Goal: Task Accomplishment & Management: Use online tool/utility

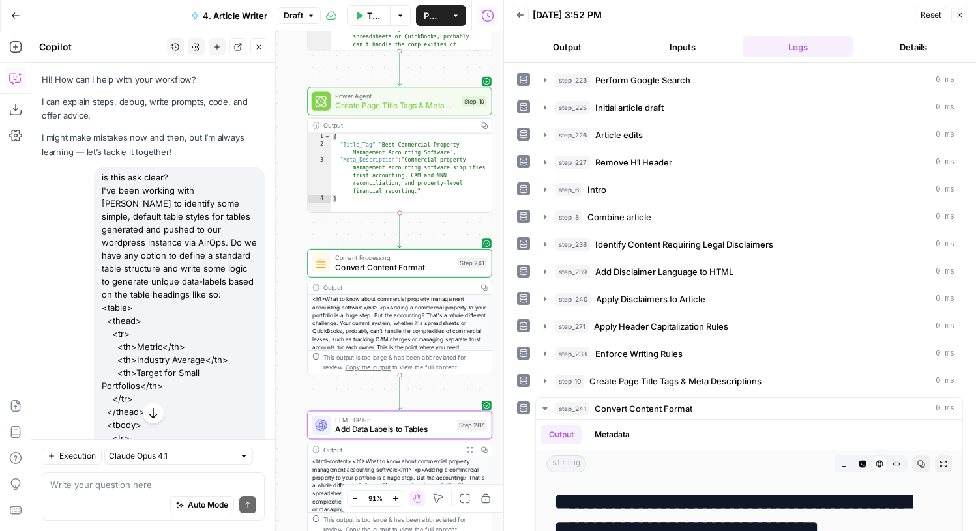
scroll to position [2255, 0]
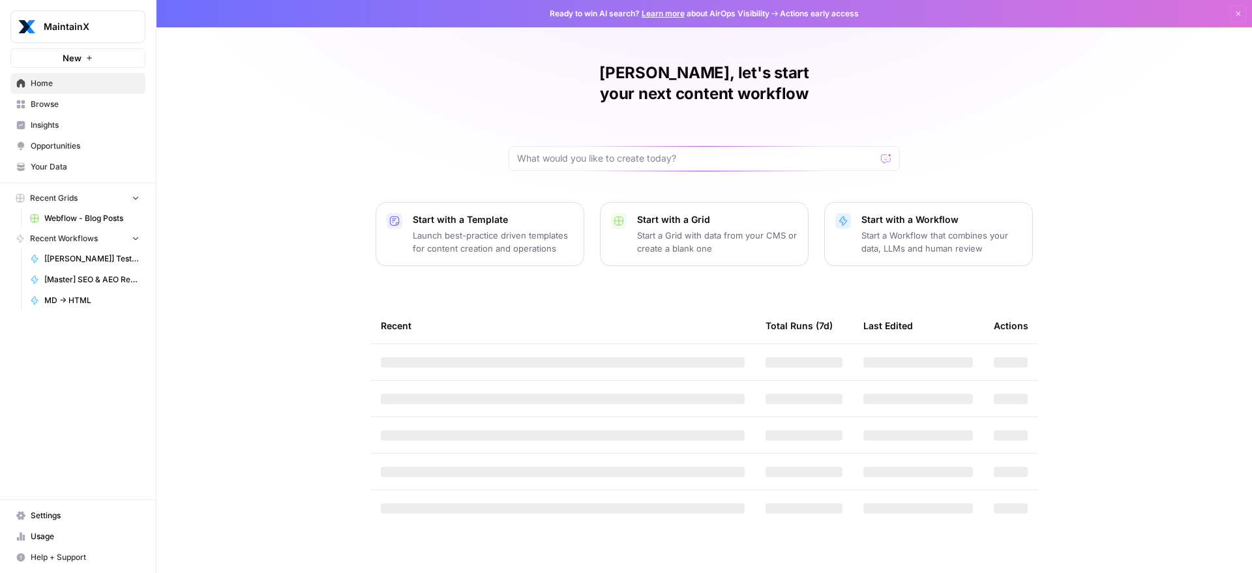
click at [104, 109] on span "Browse" at bounding box center [85, 104] width 109 height 12
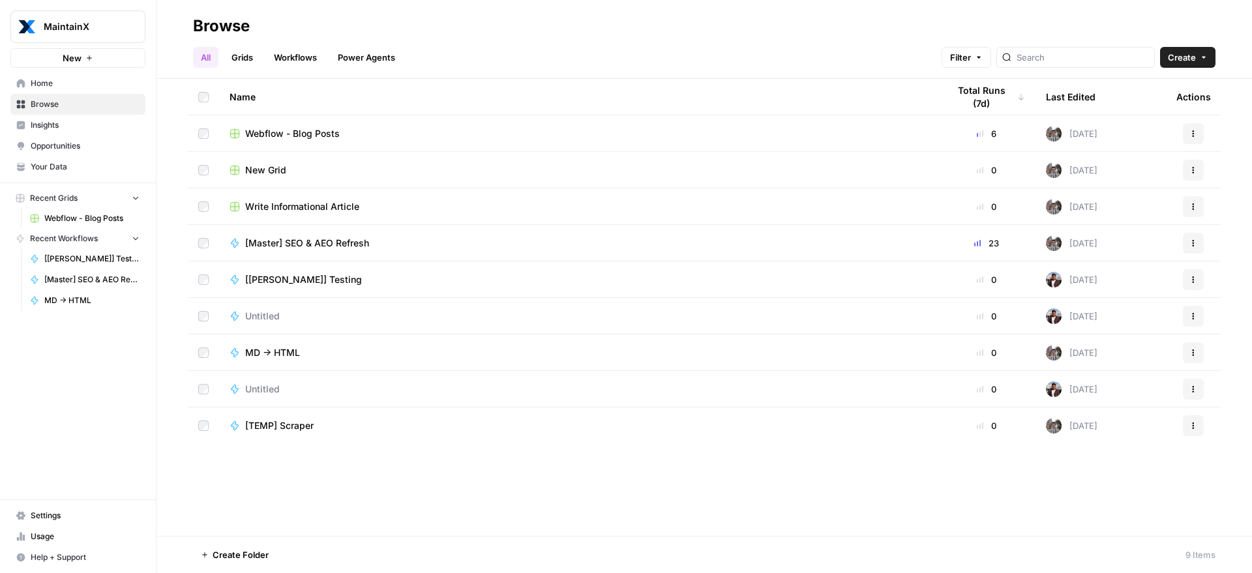
click at [96, 29] on span "MaintainX" at bounding box center [83, 26] width 79 height 13
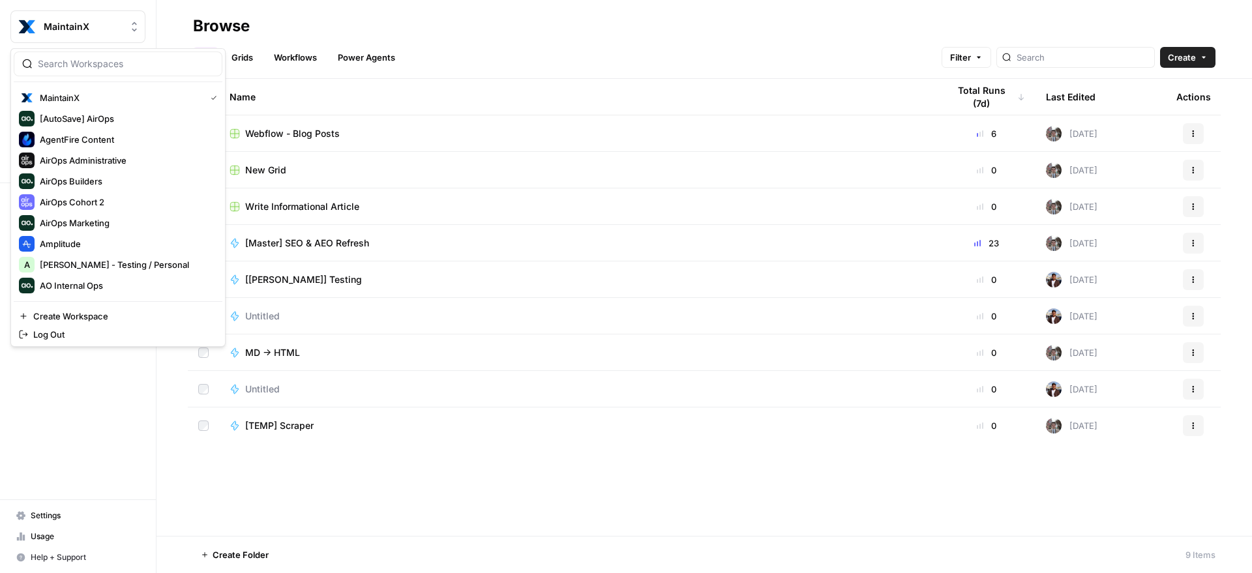
click at [105, 76] on div at bounding box center [118, 64] width 209 height 25
type input "builder"
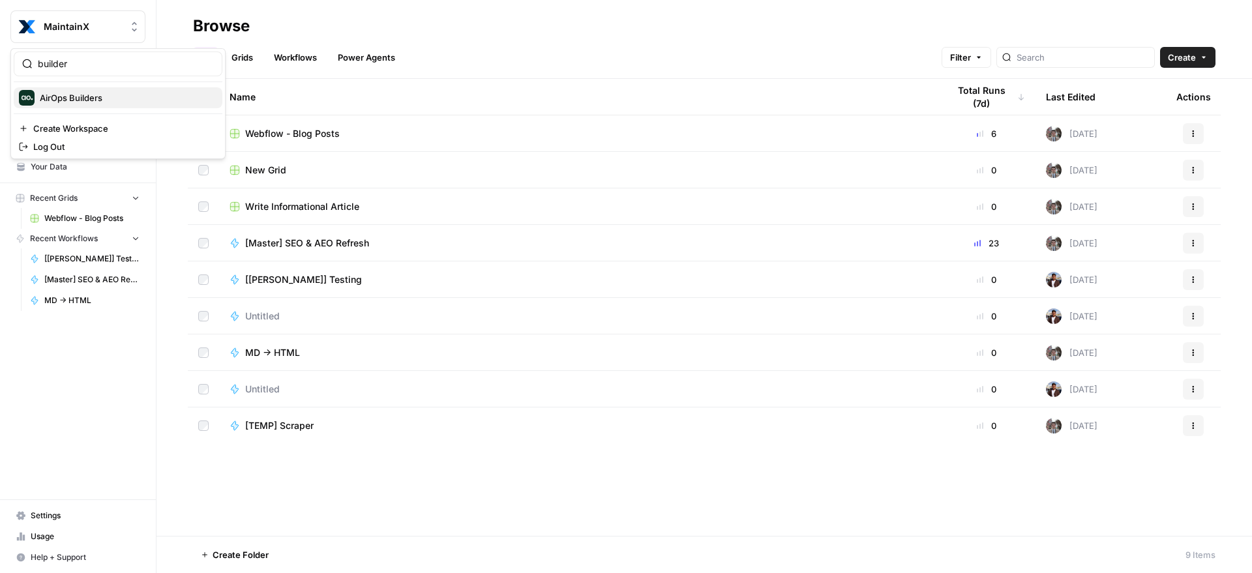
click at [96, 91] on span "AirOps Builders" at bounding box center [126, 97] width 172 height 13
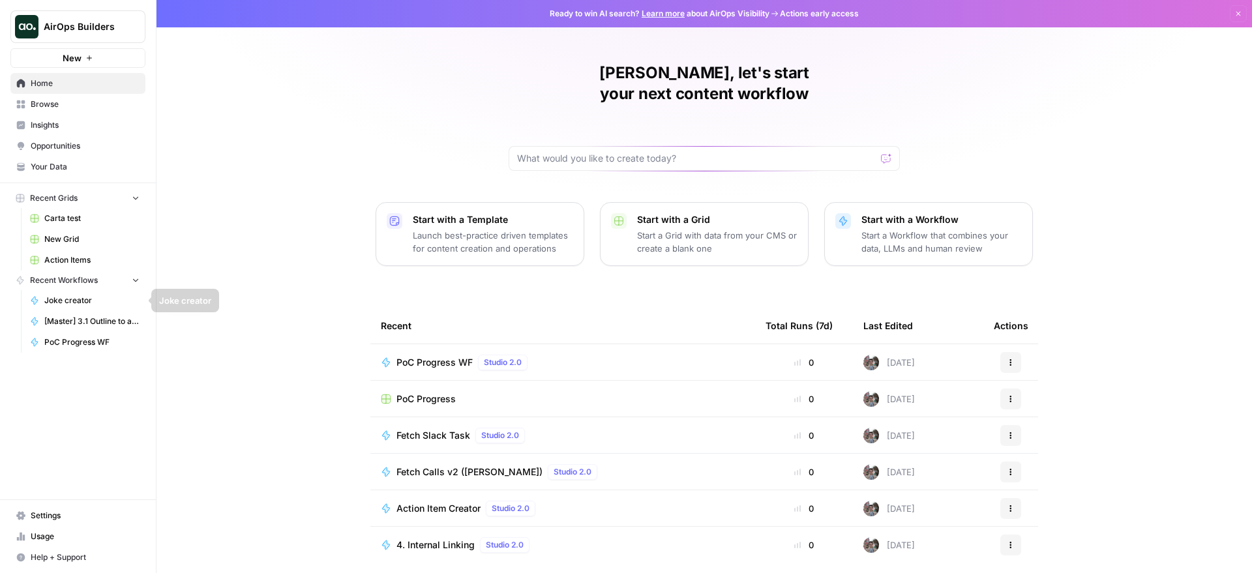
click at [99, 344] on span "PoC Progress WF" at bounding box center [91, 342] width 95 height 12
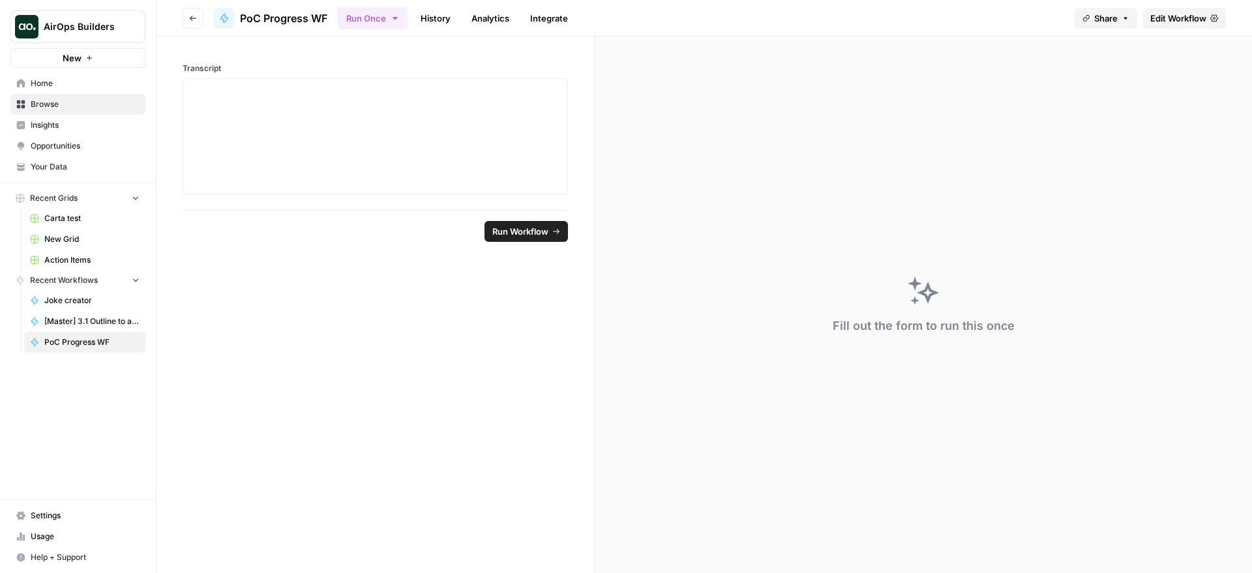
click at [1154, 20] on span "Edit Workflow" at bounding box center [1178, 18] width 56 height 13
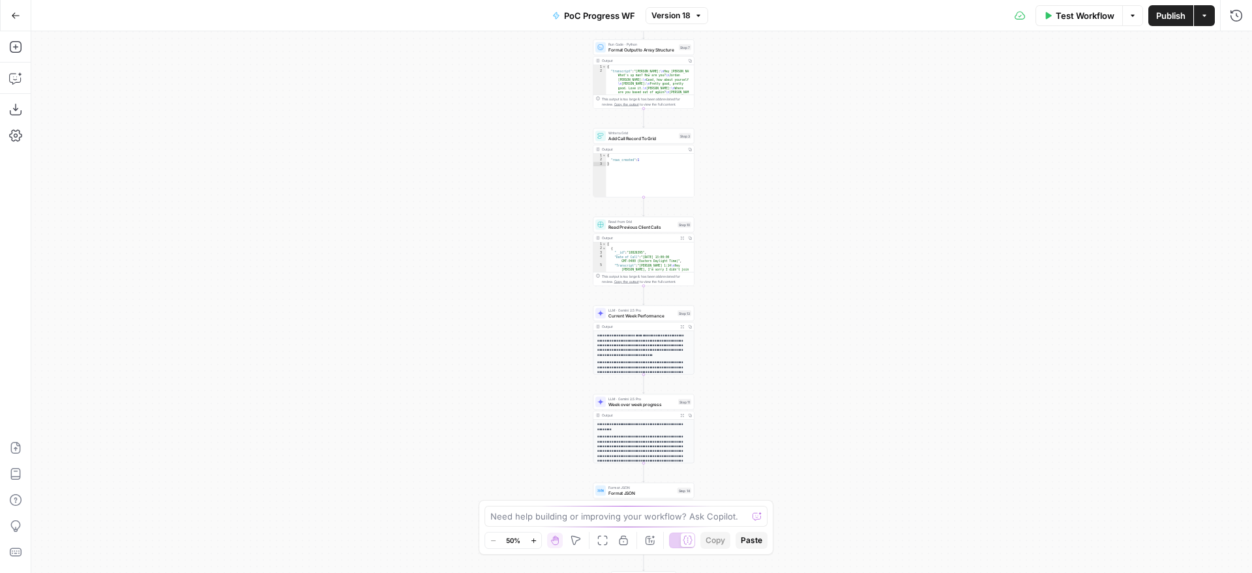
drag, startPoint x: 780, startPoint y: 397, endPoint x: 732, endPoint y: 315, distance: 95.3
click at [752, 163] on div "Workflow Set Inputs Inputs Get Knowledge Base File Get Retool Use case DB Step …" at bounding box center [641, 302] width 1221 height 542
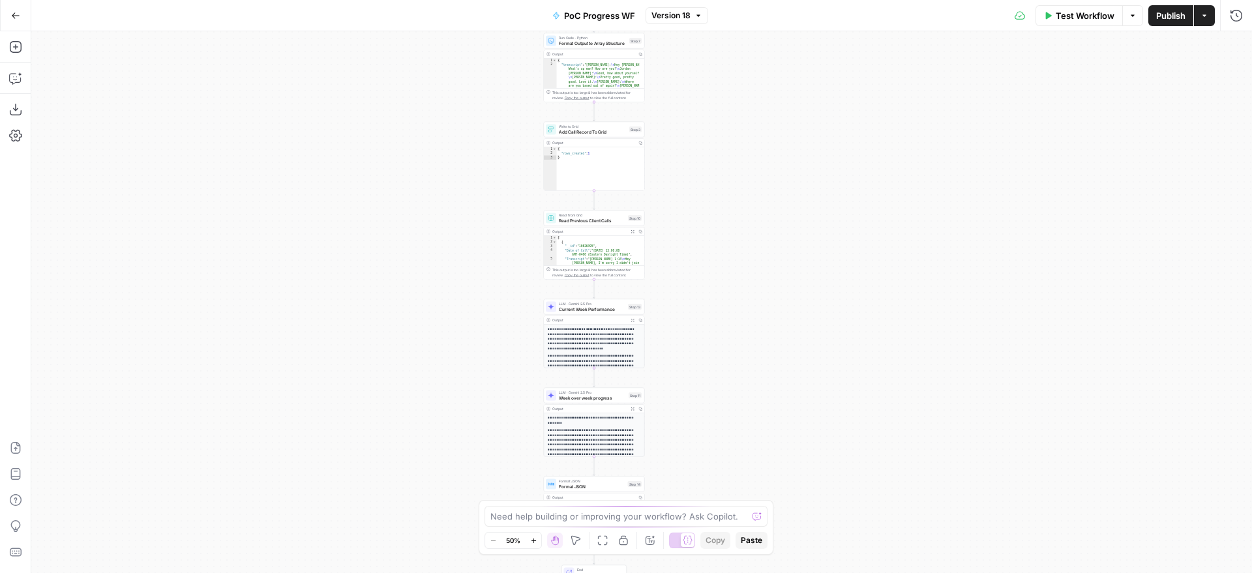
drag, startPoint x: 726, startPoint y: 222, endPoint x: 714, endPoint y: 362, distance: 140.7
click at [717, 378] on div "Workflow Set Inputs Inputs Get Knowledge Base File Get Retool Use case DB Step …" at bounding box center [641, 302] width 1221 height 542
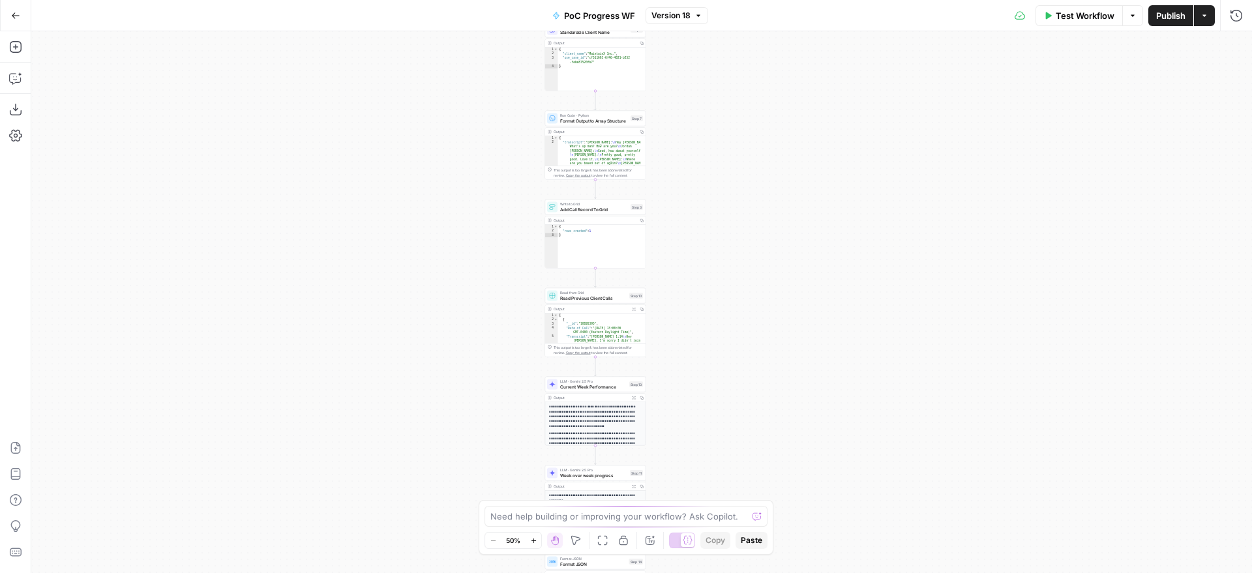
drag, startPoint x: 707, startPoint y: 187, endPoint x: 477, endPoint y: 102, distance: 245.3
click at [706, 188] on div "Workflow Set Inputs Inputs Get Knowledge Base File Get Retool Use case DB Step …" at bounding box center [641, 302] width 1221 height 542
click at [16, 16] on icon "button" at bounding box center [15, 15] width 9 height 9
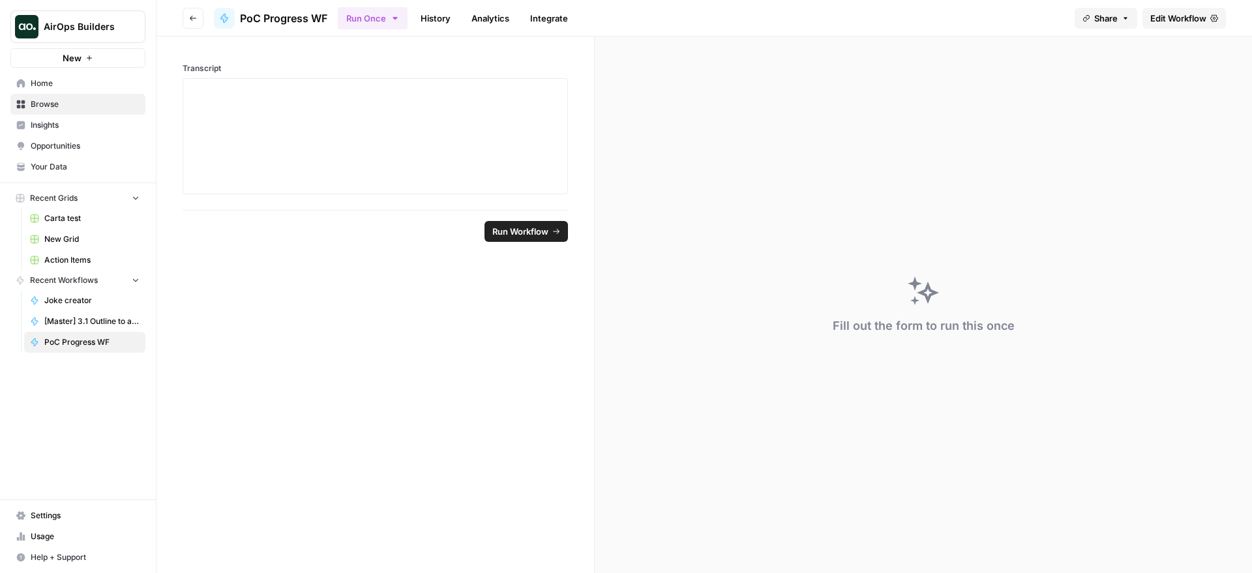
click at [185, 19] on button "Go back" at bounding box center [193, 18] width 21 height 21
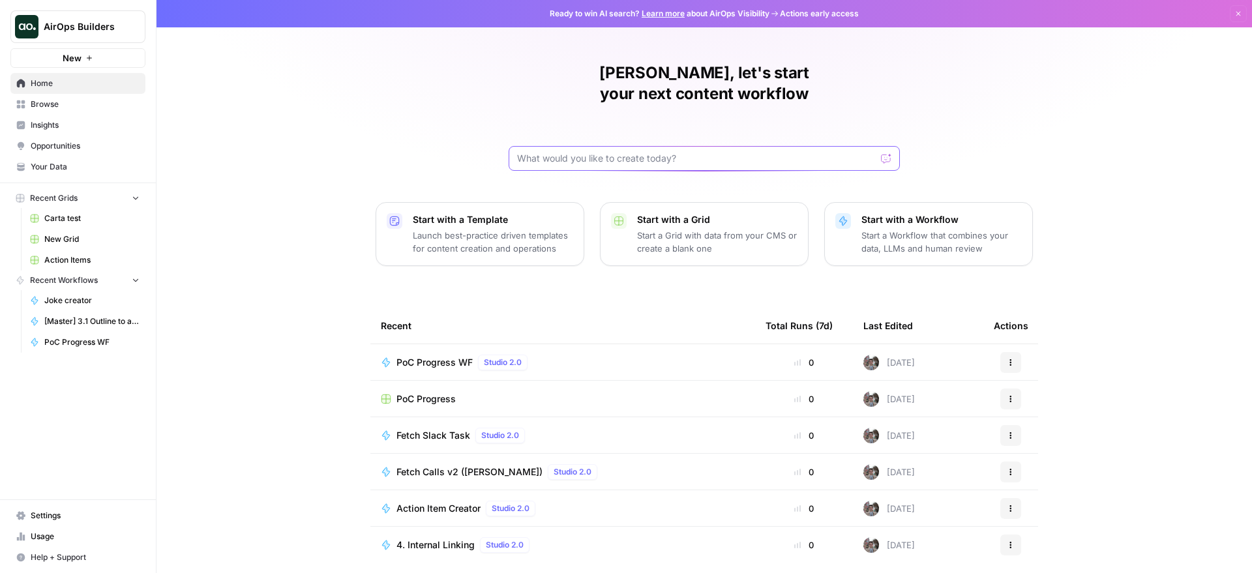
click at [595, 152] on input "text" at bounding box center [696, 158] width 359 height 13
type input "v3"
click at [265, 159] on div "Anton, let's start your next content workflow Start with a Template Launch best…" at bounding box center [703, 310] width 1095 height 621
click at [57, 111] on link "Browse" at bounding box center [77, 104] width 135 height 21
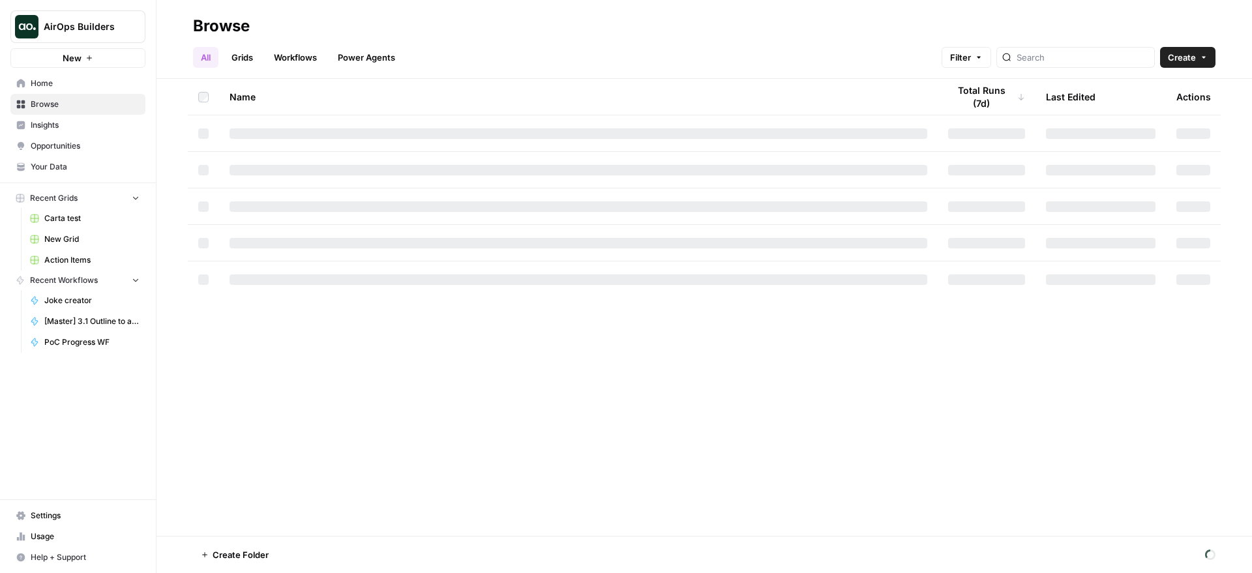
click at [273, 68] on header "Browse All Grids Workflows Power Agents Filter Create" at bounding box center [703, 39] width 1095 height 79
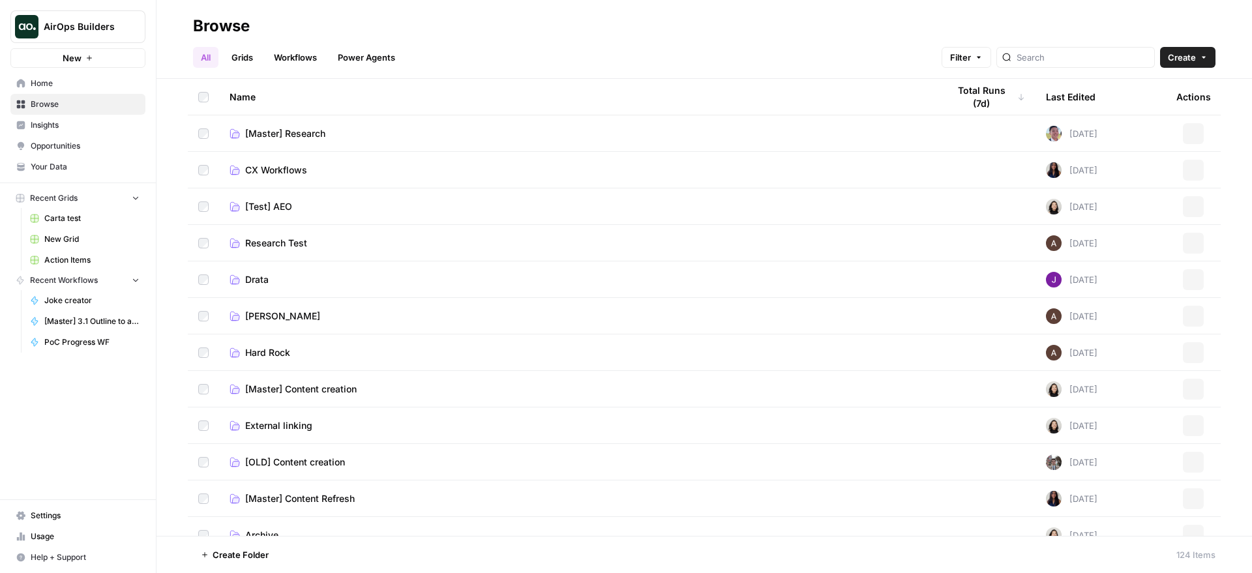
click at [308, 51] on link "Workflows" at bounding box center [295, 57] width 59 height 21
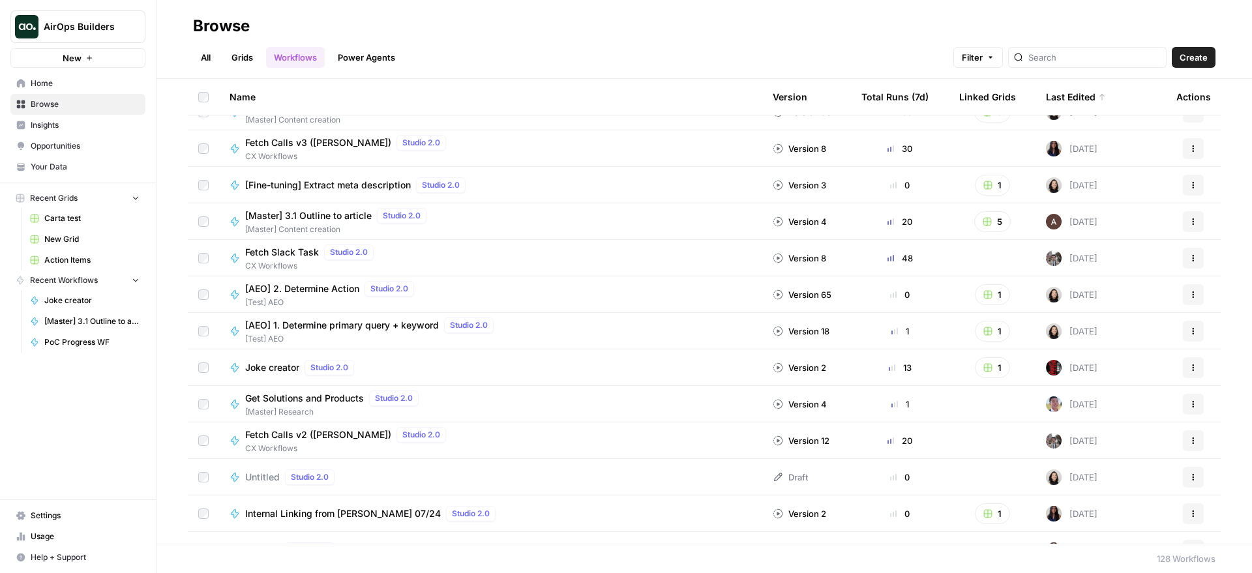
scroll to position [170, 0]
click at [308, 134] on div "Fetch Calls v3 (Anton) Studio 2.0" at bounding box center [348, 141] width 206 height 16
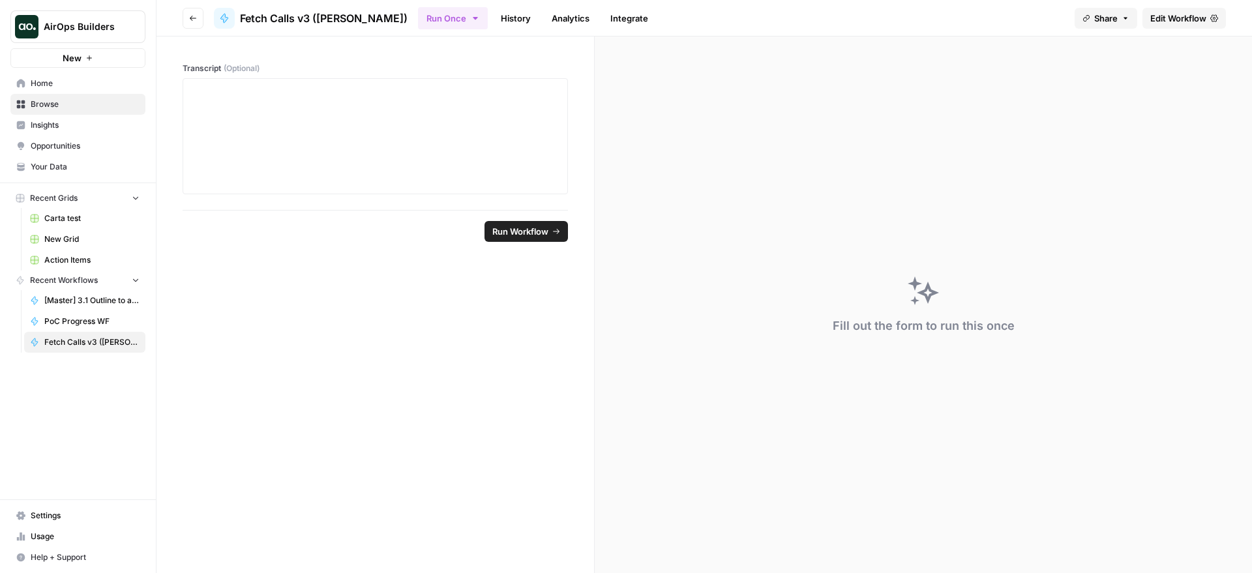
click at [1174, 31] on header "Go back Fetch Calls v3 (Anton) Run Once History Analytics Integrate Share Edit …" at bounding box center [703, 18] width 1095 height 37
click at [1177, 29] on header "Go back Fetch Calls v3 (Anton) Run Once History Analytics Integrate Share Edit …" at bounding box center [703, 18] width 1095 height 37
click at [1183, 23] on span "Edit Workflow" at bounding box center [1178, 18] width 56 height 13
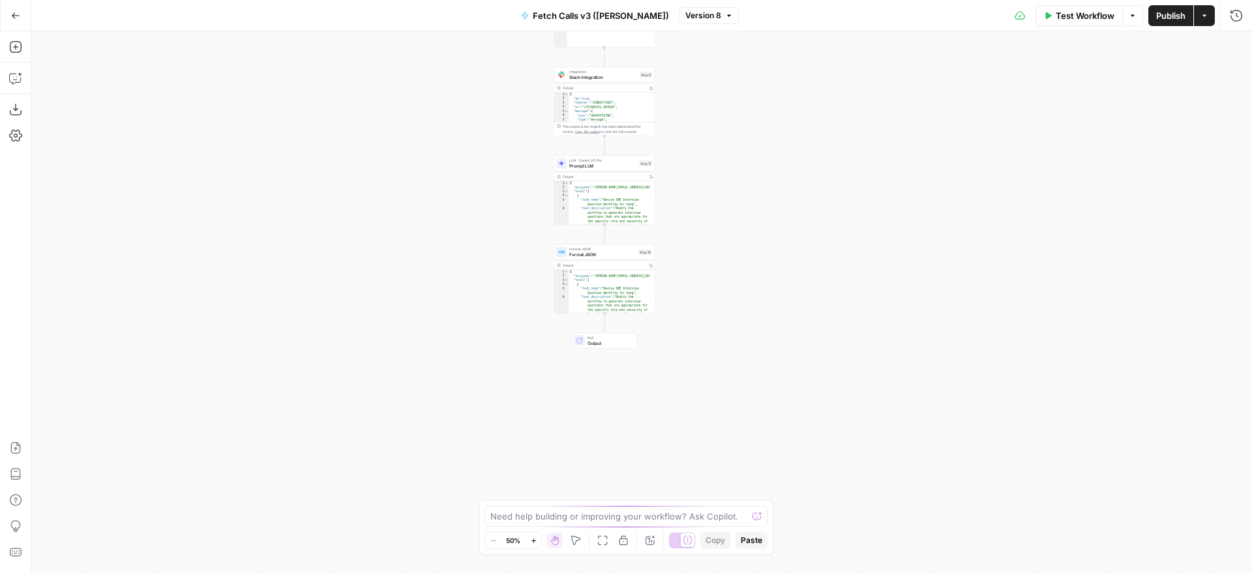
drag, startPoint x: 756, startPoint y: 249, endPoint x: 750, endPoint y: 133, distance: 116.2
click at [750, 133] on div "**********" at bounding box center [641, 302] width 1221 height 542
click at [703, 308] on div "**********" at bounding box center [641, 302] width 1221 height 542
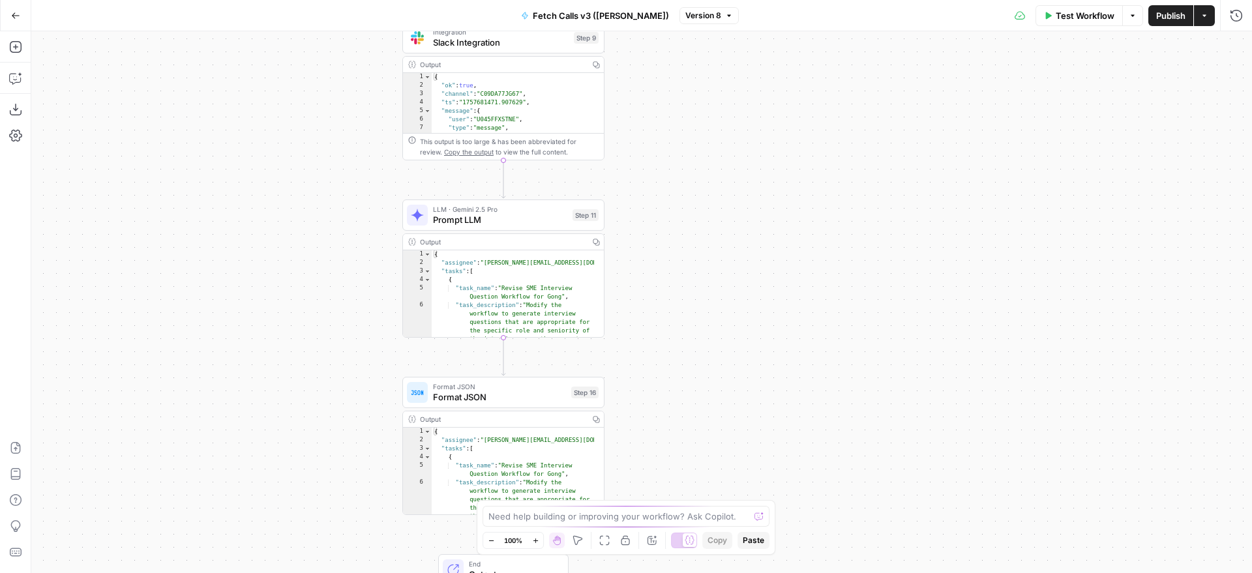
drag, startPoint x: 677, startPoint y: 128, endPoint x: 675, endPoint y: 332, distance: 204.1
click at [675, 332] on div "**********" at bounding box center [641, 302] width 1221 height 542
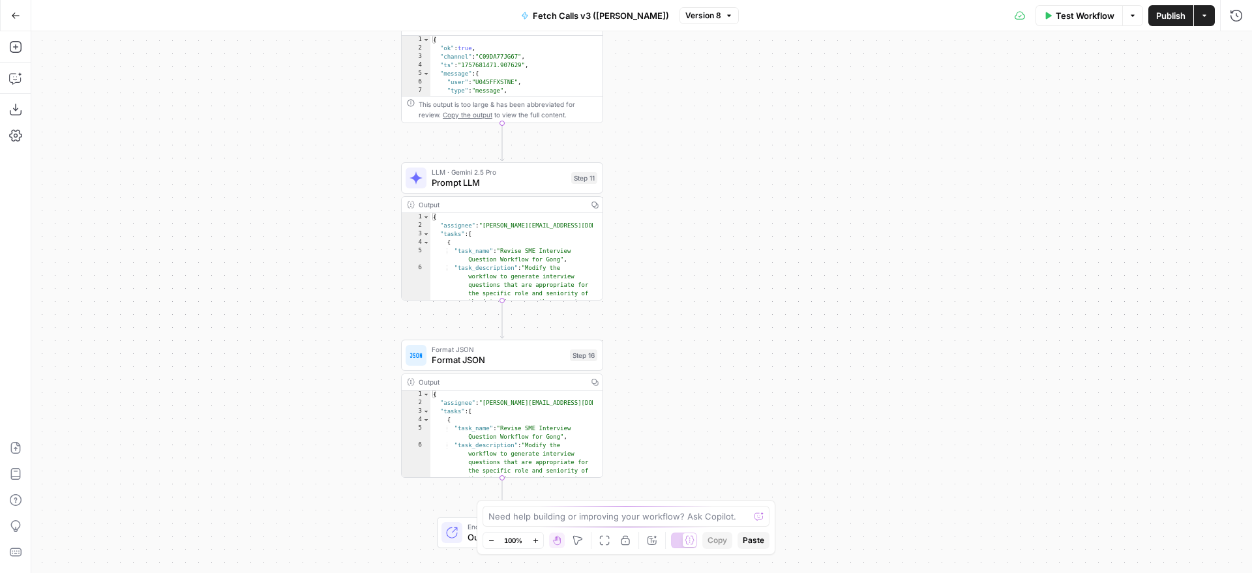
drag, startPoint x: 677, startPoint y: 259, endPoint x: 675, endPoint y: 222, distance: 37.2
click at [675, 222] on div "**********" at bounding box center [641, 302] width 1221 height 542
drag, startPoint x: 694, startPoint y: 171, endPoint x: 693, endPoint y: 224, distance: 53.5
click at [693, 224] on div "**********" at bounding box center [641, 302] width 1221 height 542
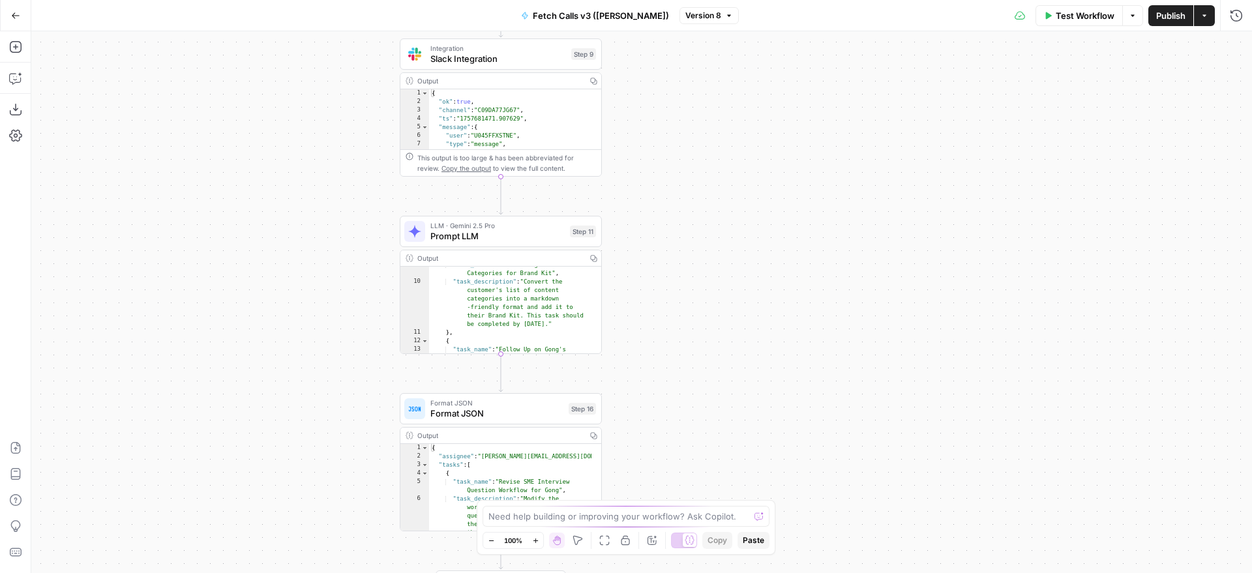
scroll to position [312, 0]
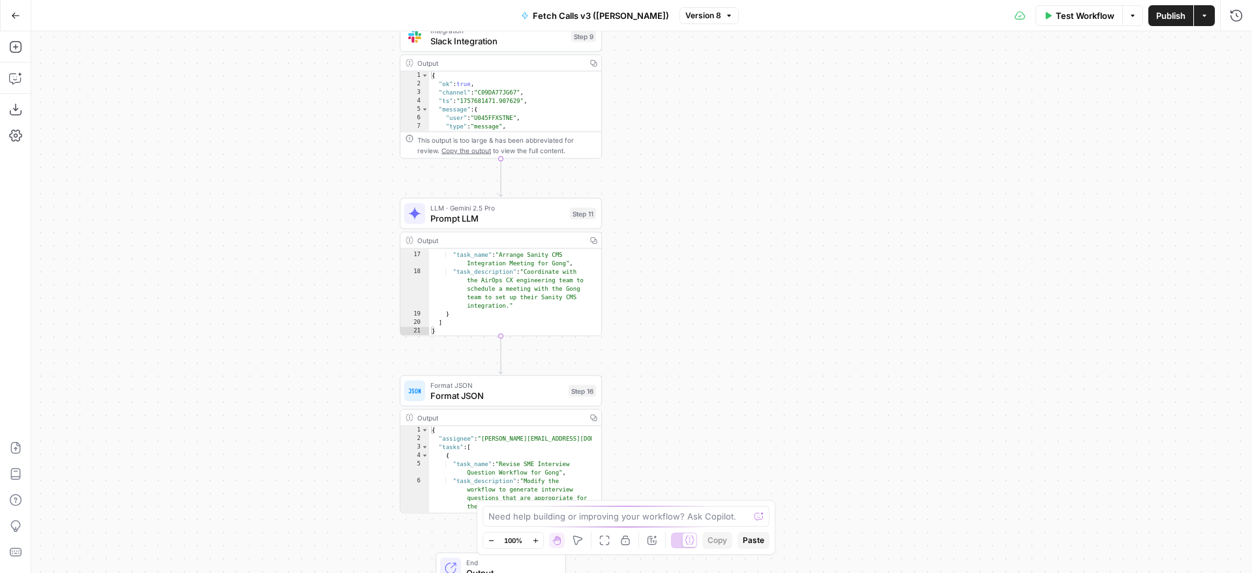
click at [531, 400] on span "Format JSON" at bounding box center [496, 395] width 133 height 13
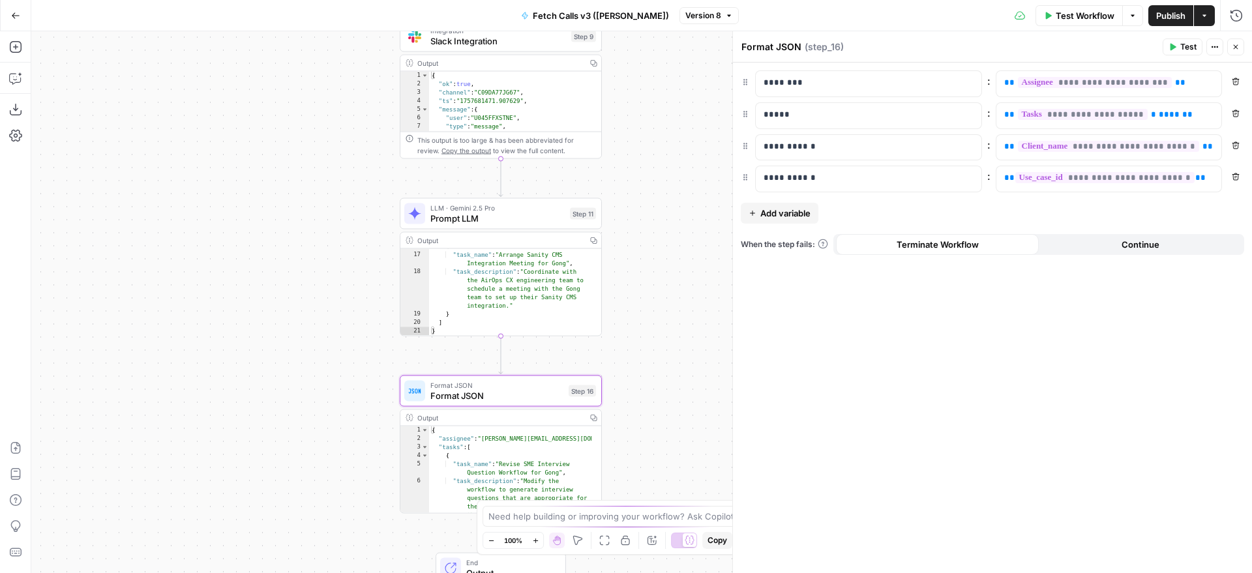
click at [659, 232] on div "**********" at bounding box center [641, 302] width 1221 height 542
click at [12, 76] on icon "button" at bounding box center [15, 78] width 13 height 13
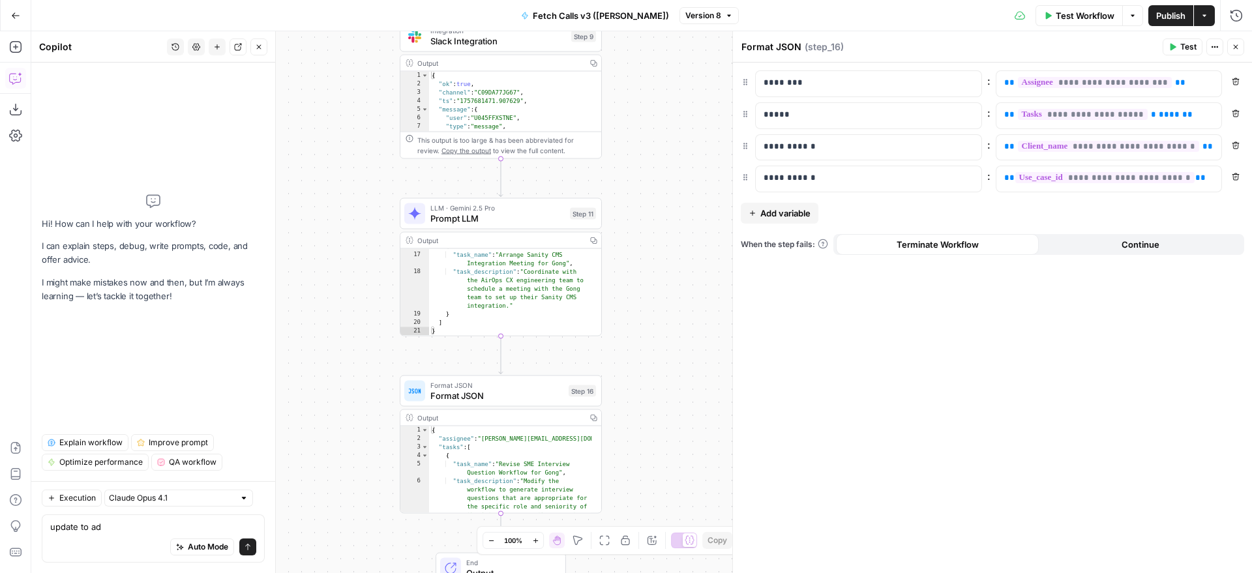
type textarea "update to add"
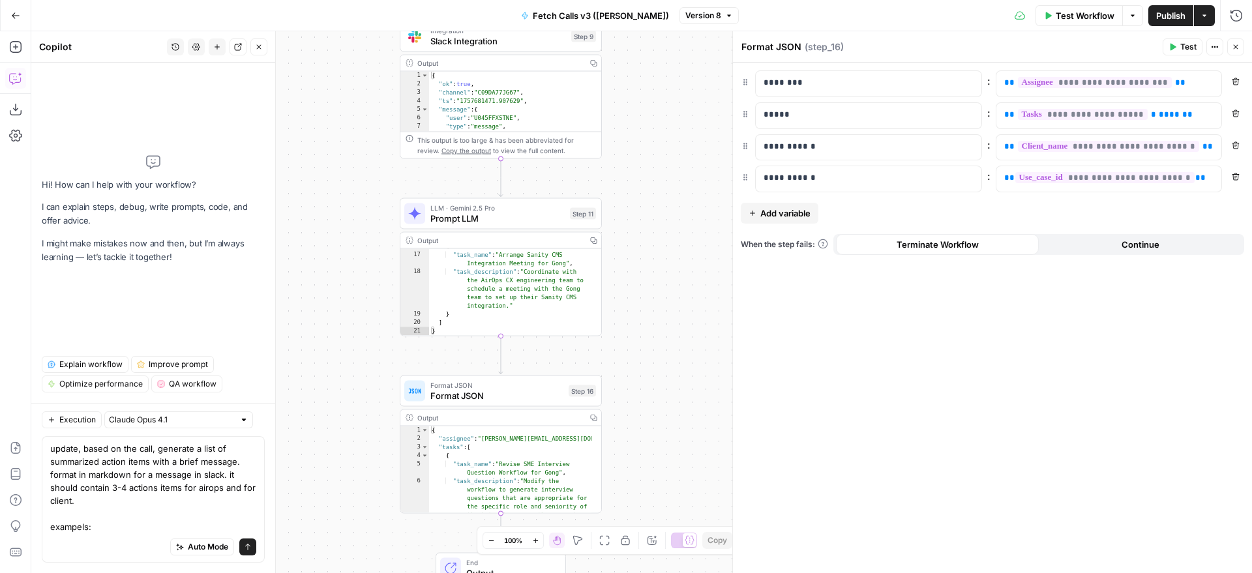
scroll to position [13, 0]
click at [110, 514] on textarea "update, based on the call, generate a list of summarized action items with a br…" at bounding box center [153, 487] width 206 height 91
paste textarea "Thank you for joining the call! Action items listed below! AirOps: Webflow Inte…"
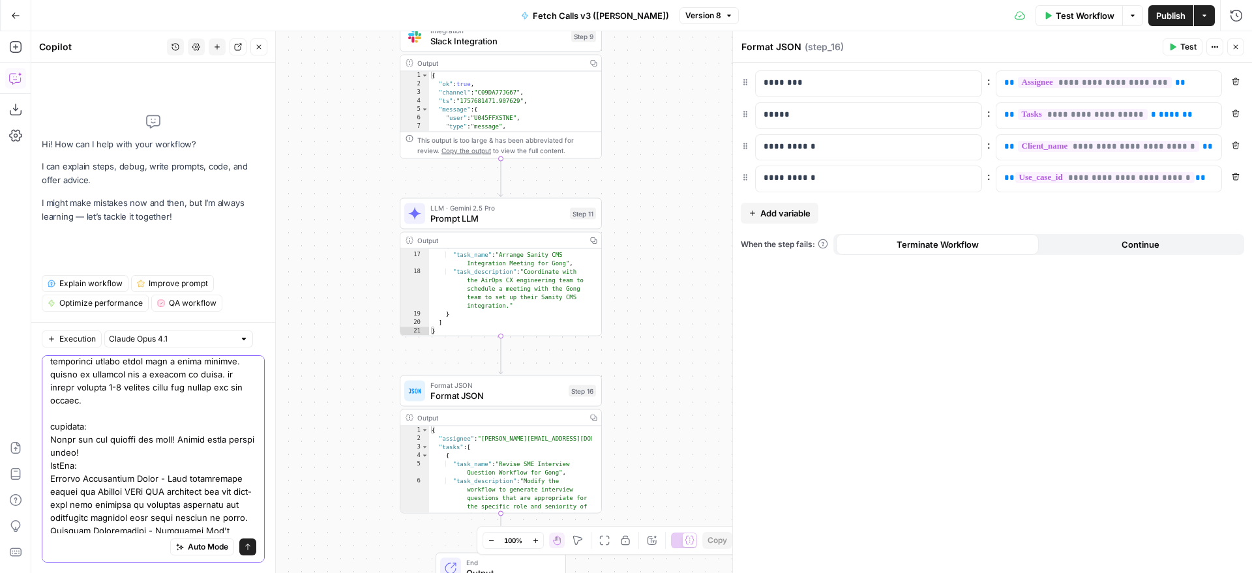
scroll to position [76, 0]
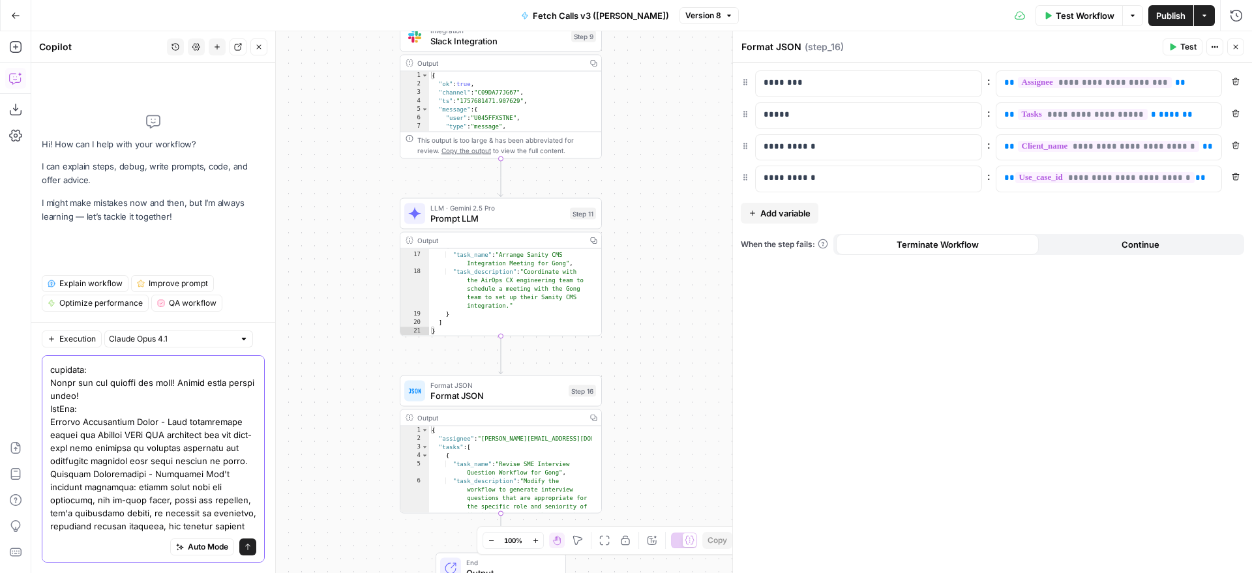
click at [171, 447] on textarea at bounding box center [153, 513] width 206 height 456
click at [166, 401] on textarea at bounding box center [153, 513] width 206 height 456
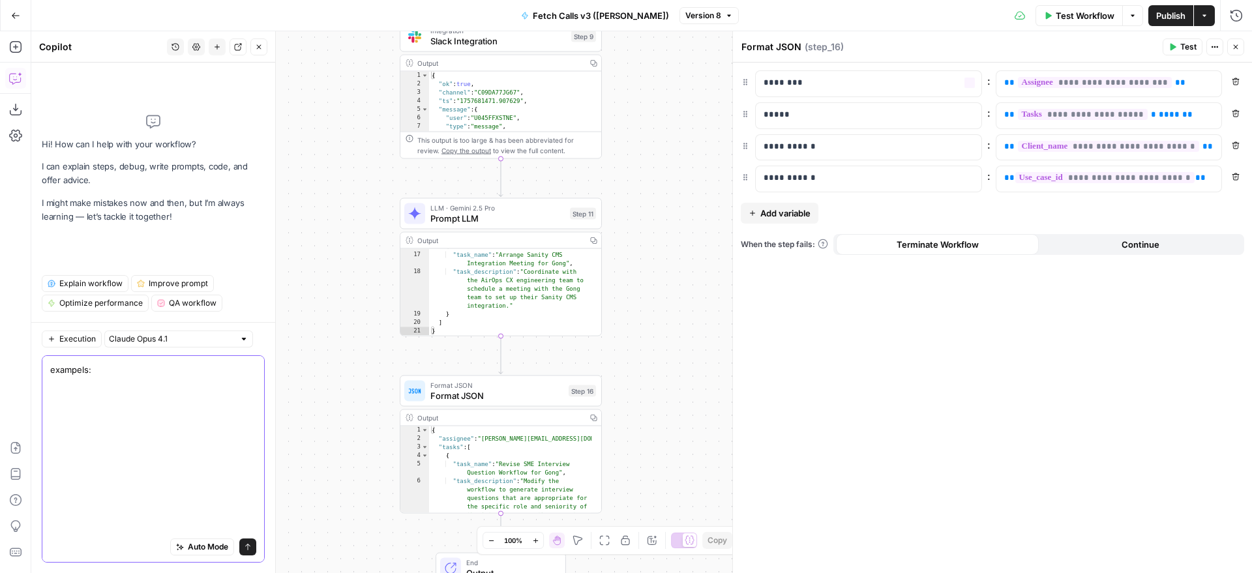
scroll to position [0, 0]
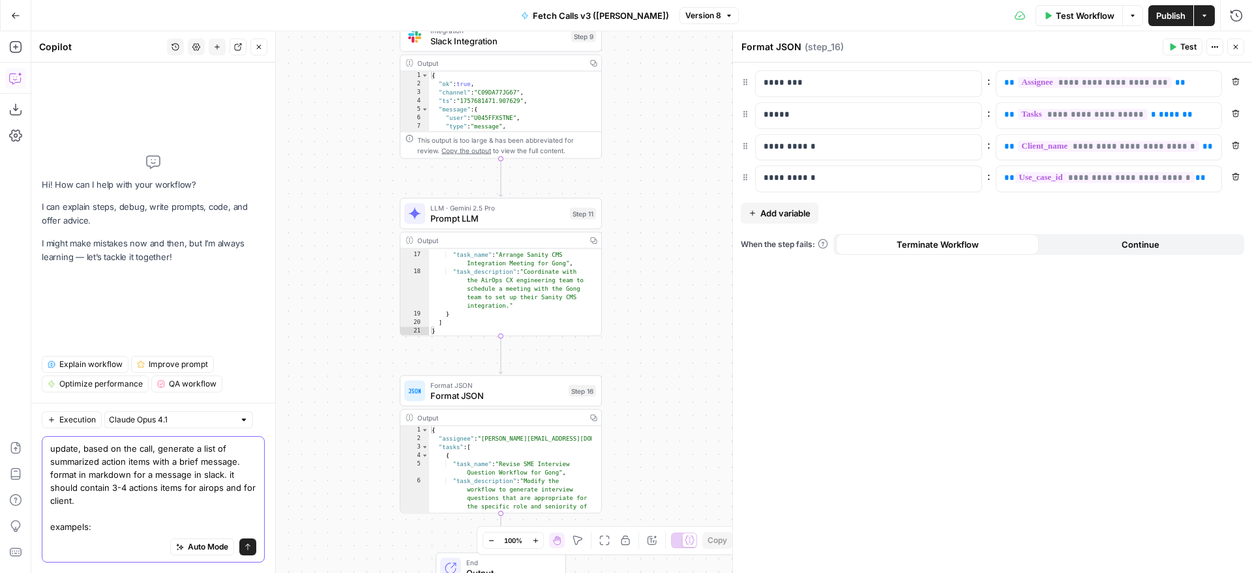
paste textarea "Thank you for joining the call! Action items listed below!**AirOps**: 1. **Webf…"
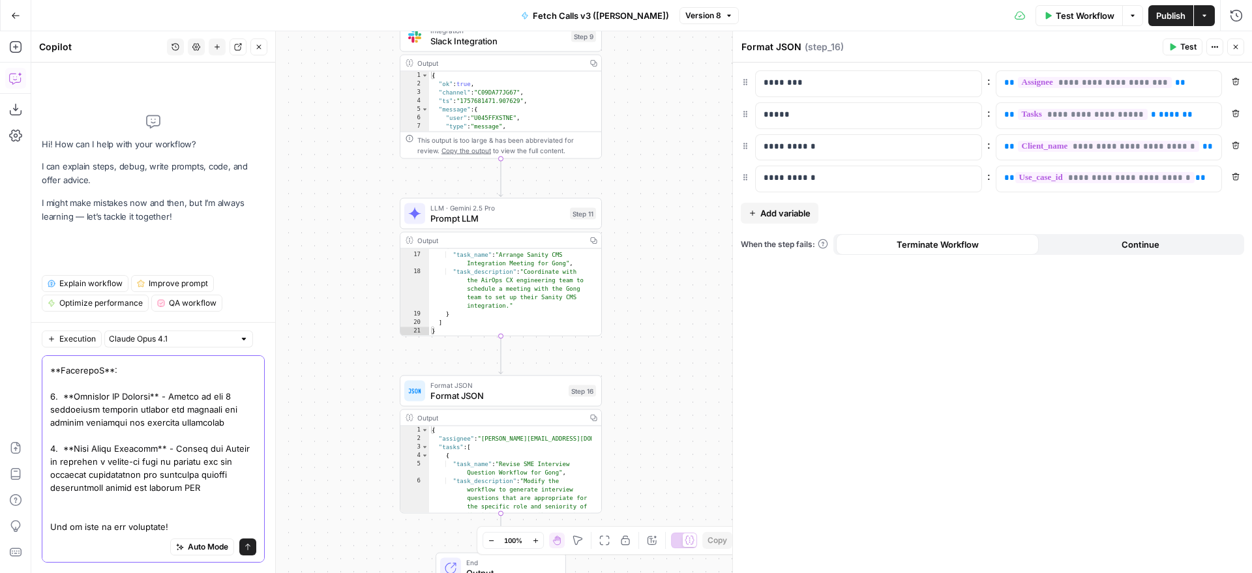
scroll to position [441, 0]
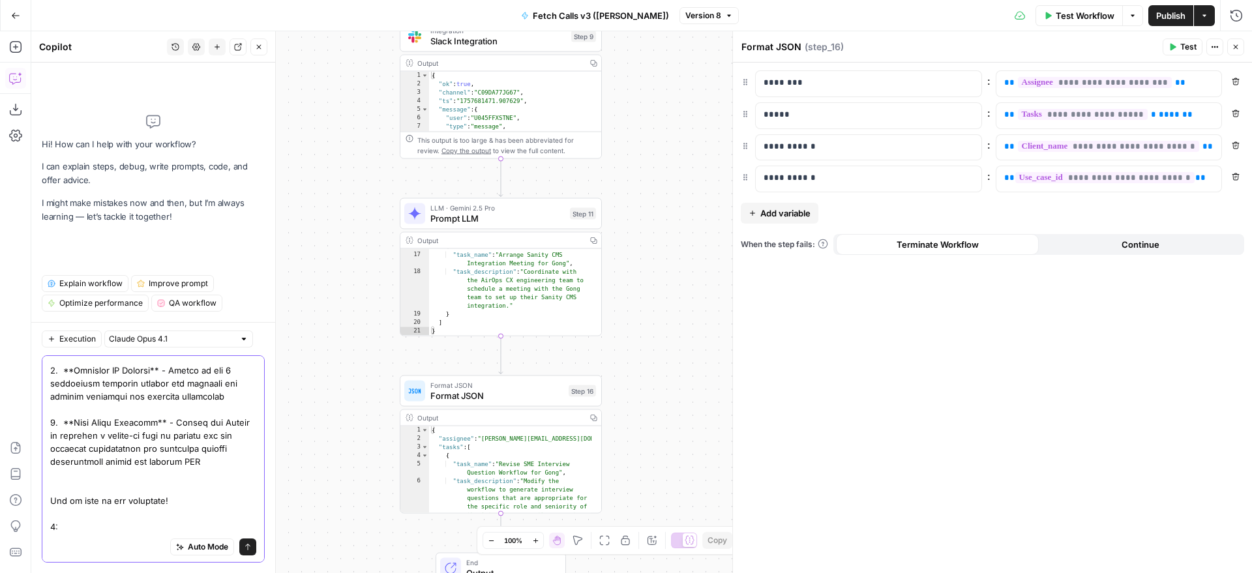
paste textarea "Thank you joining the call! Action items below!**AirOps**: 1. **Resolve export …"
type textarea "update, based on the call, generate a list of summarized action items with a br…"
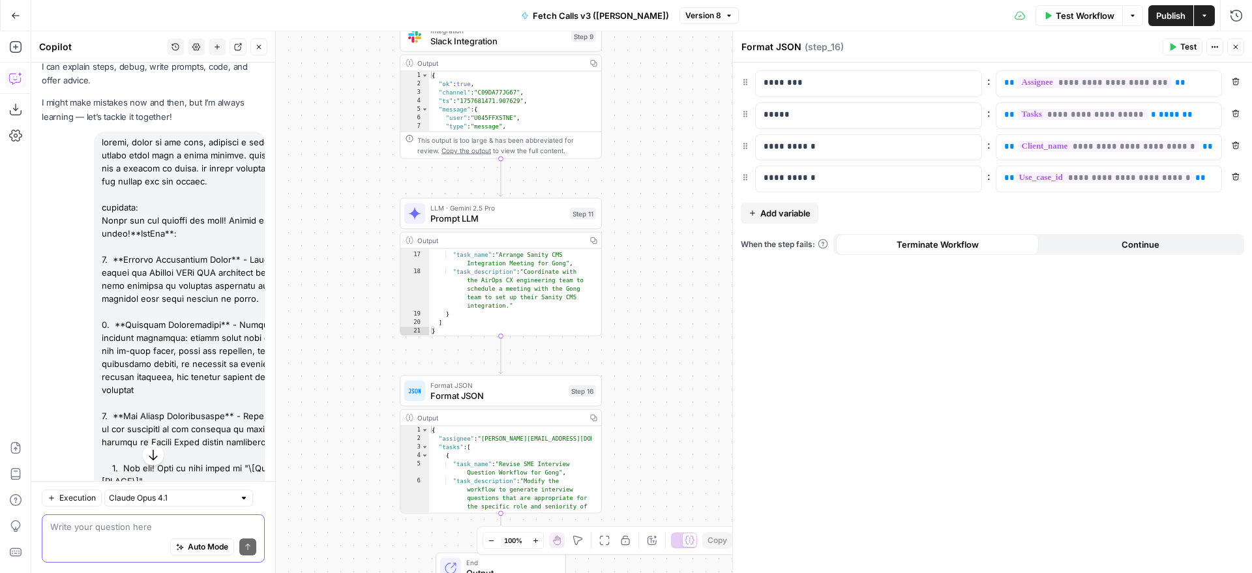
scroll to position [0, 0]
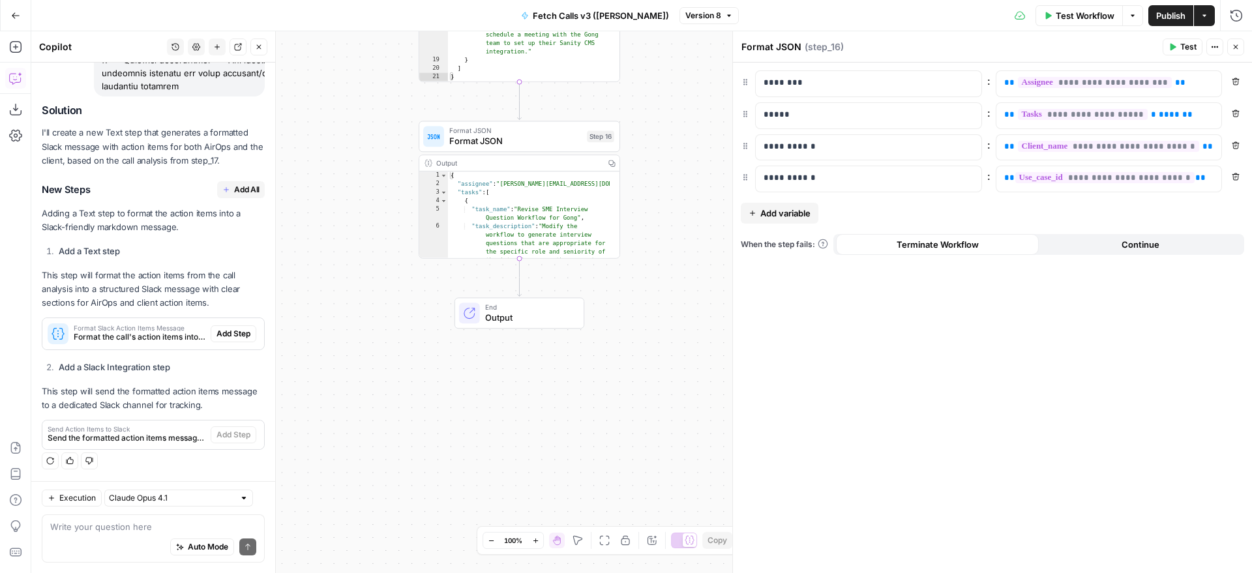
scroll to position [1410, 0]
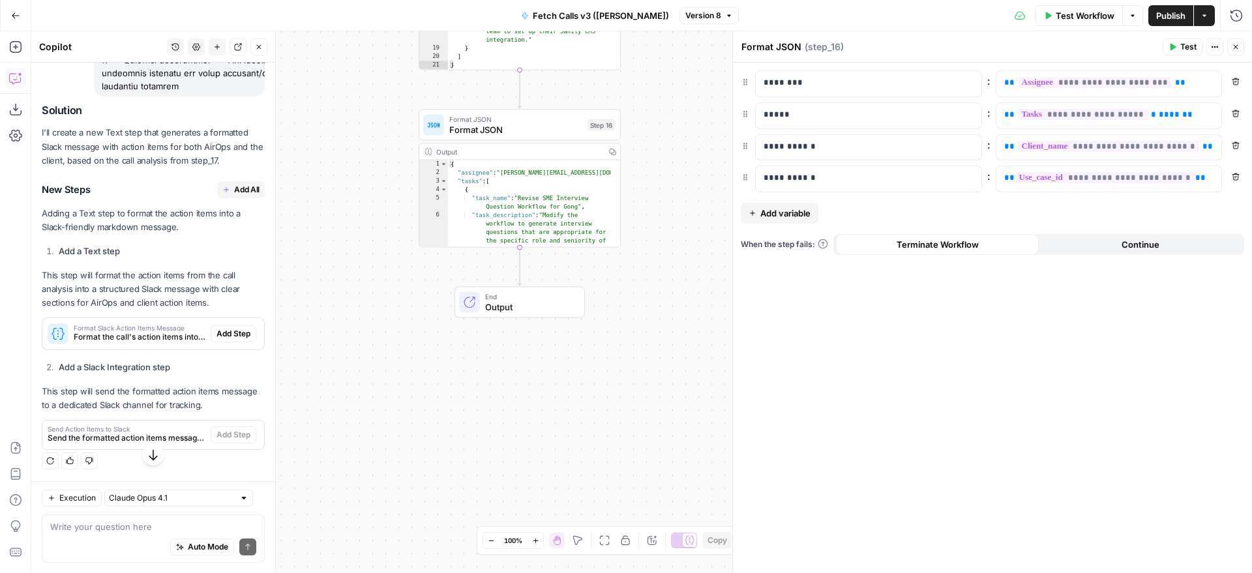
drag, startPoint x: 120, startPoint y: 173, endPoint x: 170, endPoint y: 102, distance: 86.5
copy div "update, based on the call, generate a list of summarized action items with a br…"
click at [222, 44] on button "New chat" at bounding box center [217, 46] width 17 height 17
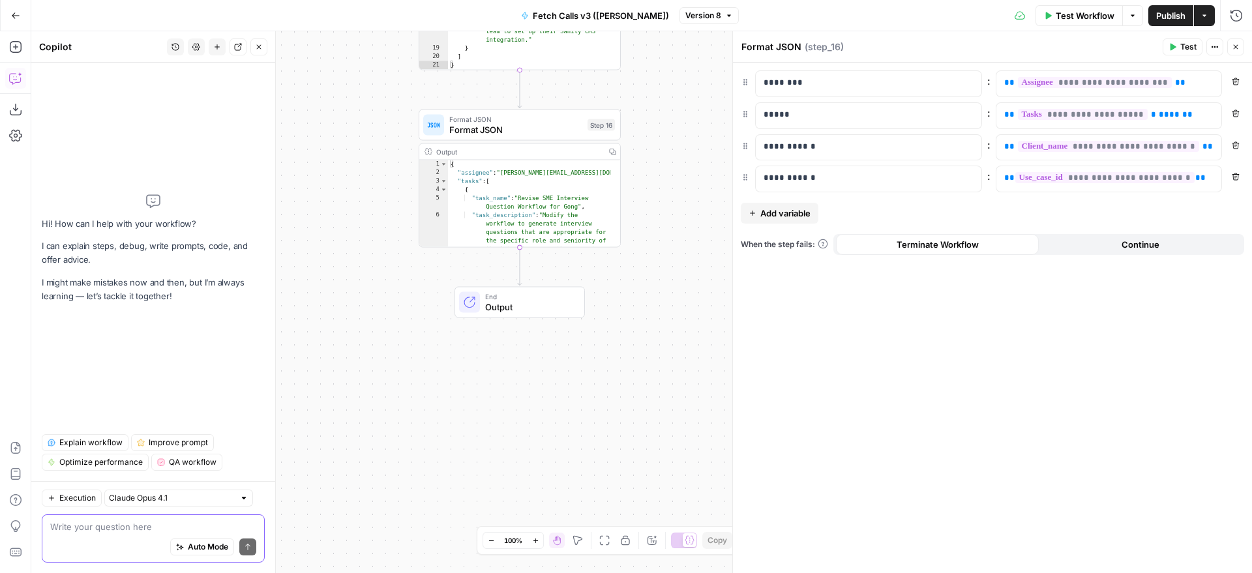
click at [136, 527] on textarea at bounding box center [153, 526] width 206 height 13
paste textarea "update, based on the call, generate a list of summarized action items with a br…"
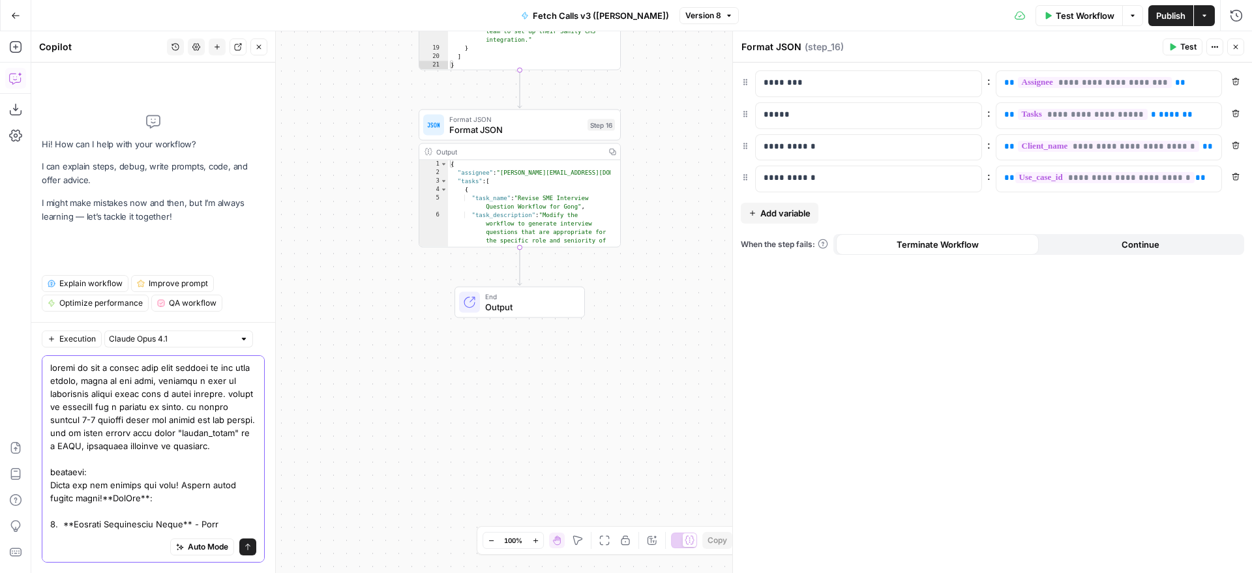
type textarea "update or add a prompt that will include in the json output, based on the call,…"
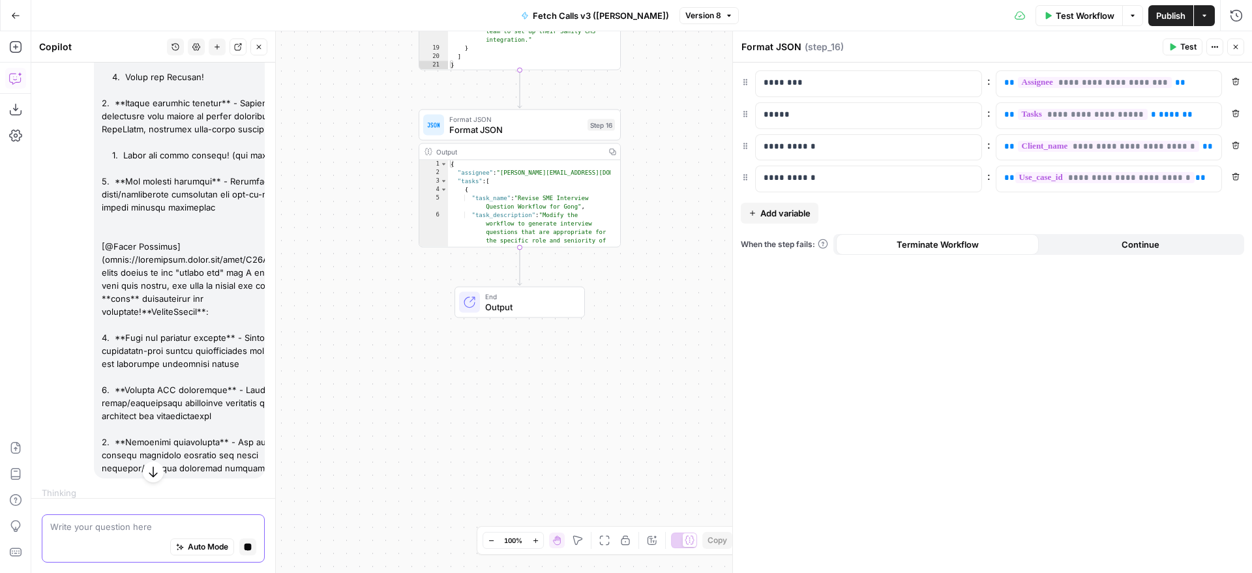
scroll to position [1103, 0]
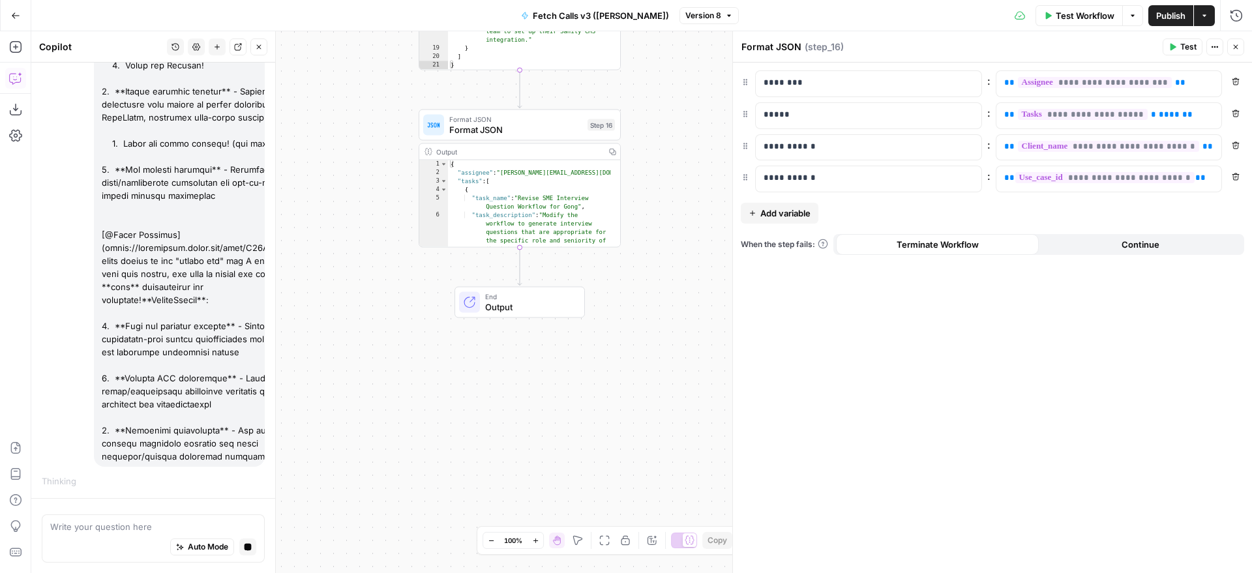
click at [386, 389] on div "**********" at bounding box center [641, 302] width 1221 height 542
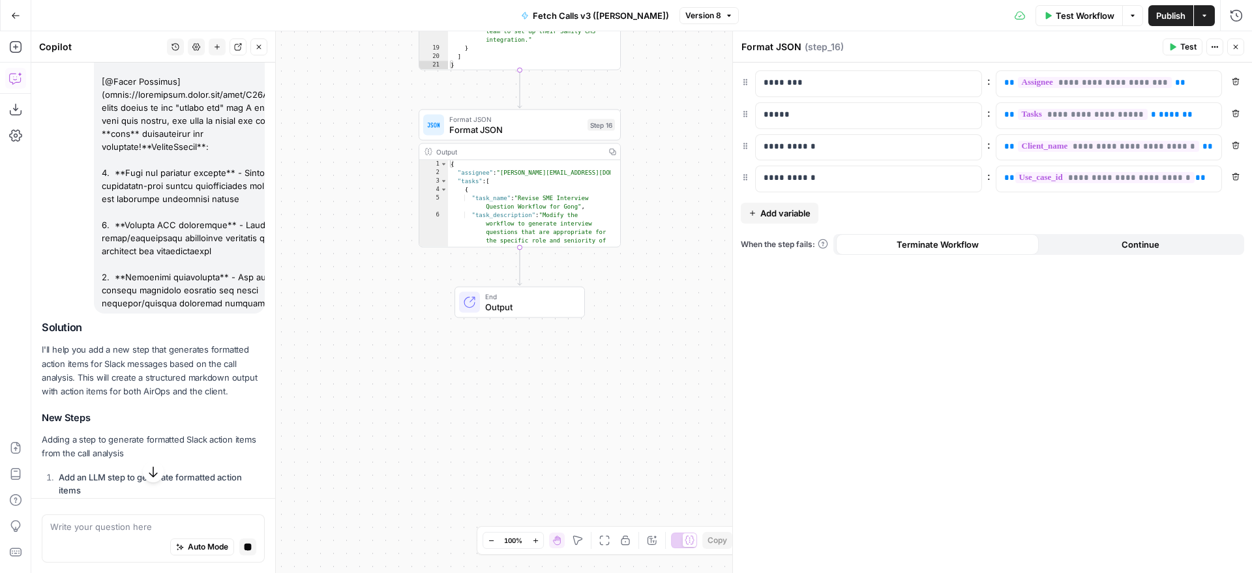
scroll to position [1317, 0]
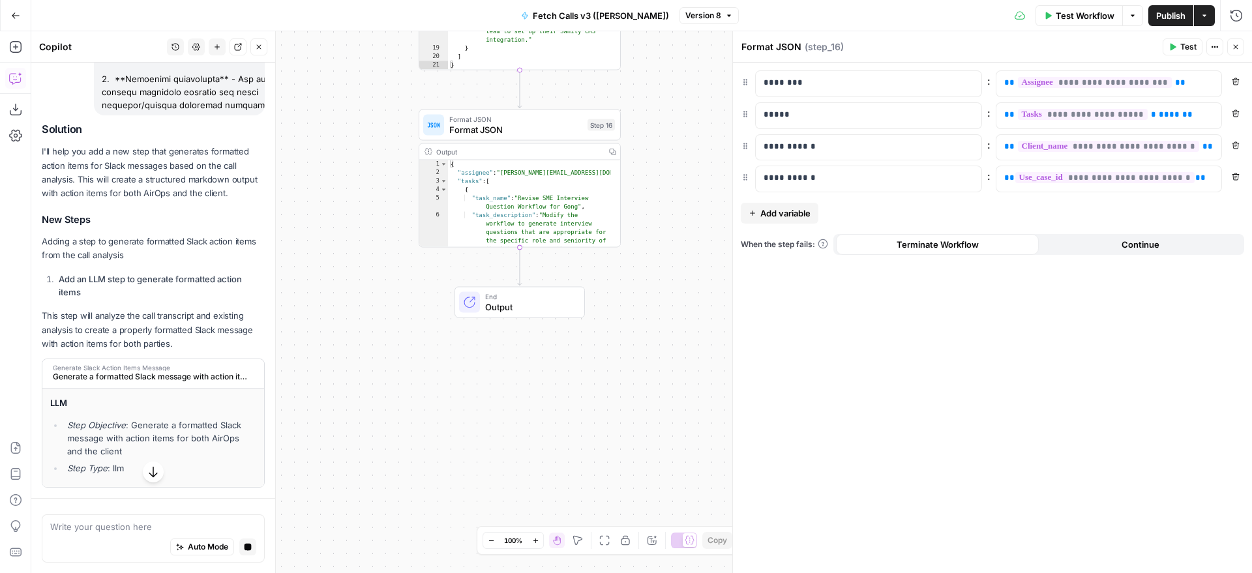
click at [193, 339] on div "Solution I'll help you add a new step that generates formatted action items for…" at bounding box center [153, 305] width 223 height 364
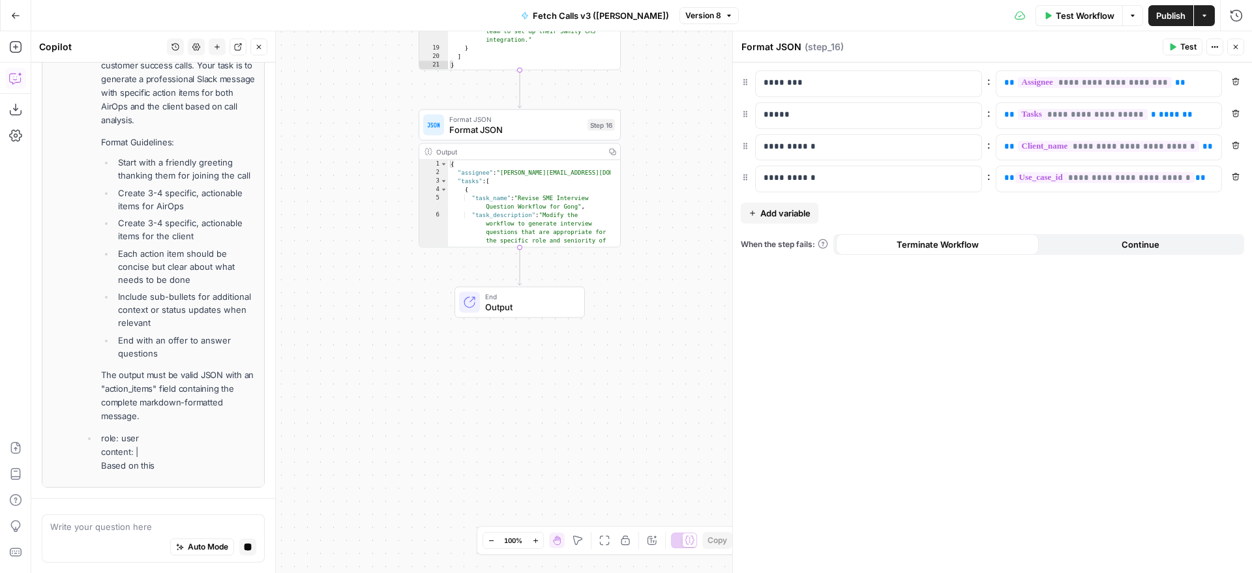
scroll to position [1997, 0]
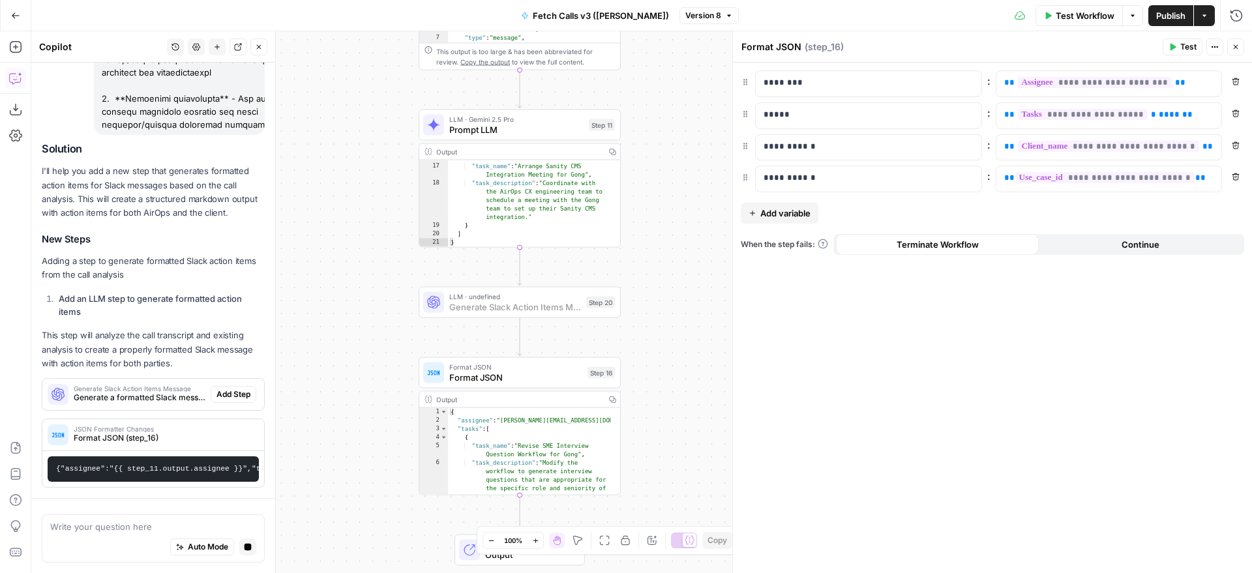
click at [216, 389] on span "Add Step" at bounding box center [233, 395] width 34 height 12
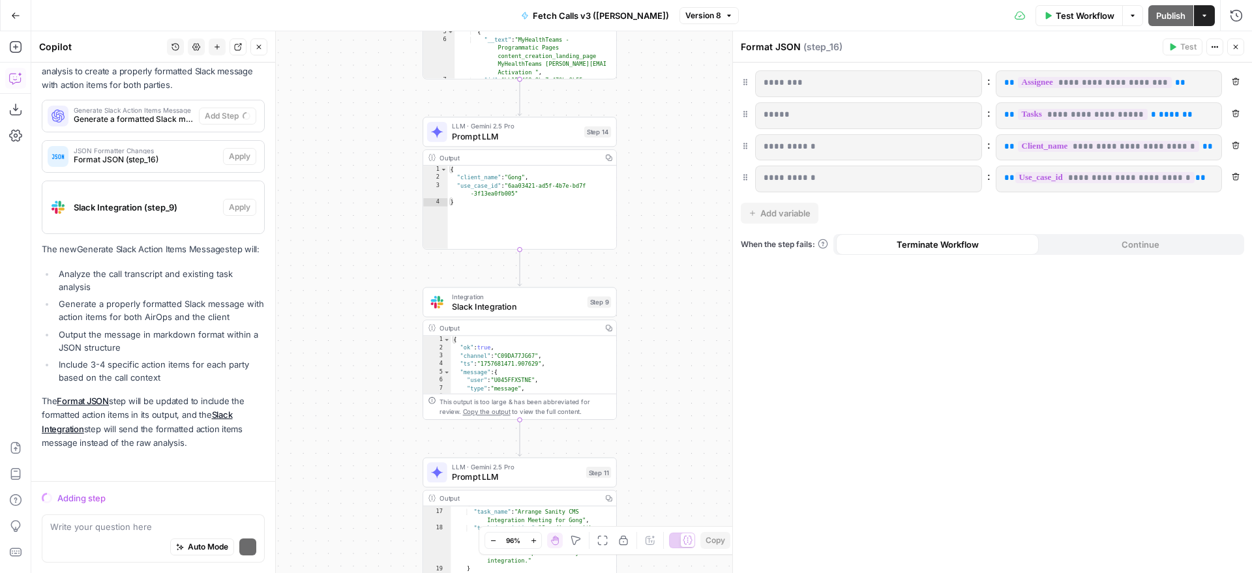
scroll to position [1733, 0]
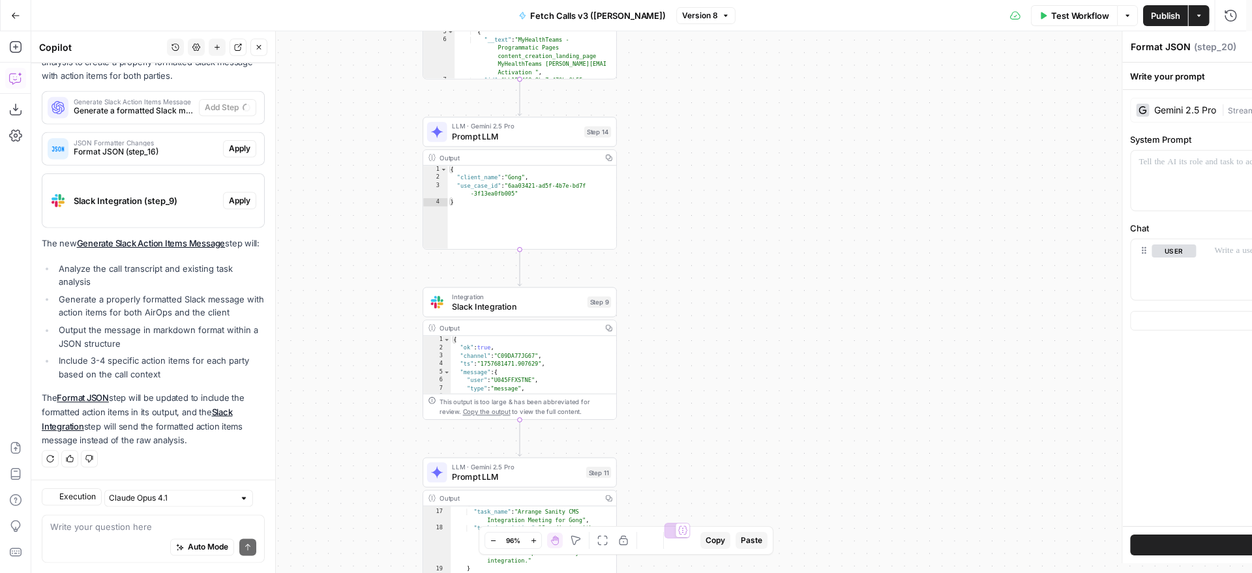
type textarea "Generate Slack Action Items Message"
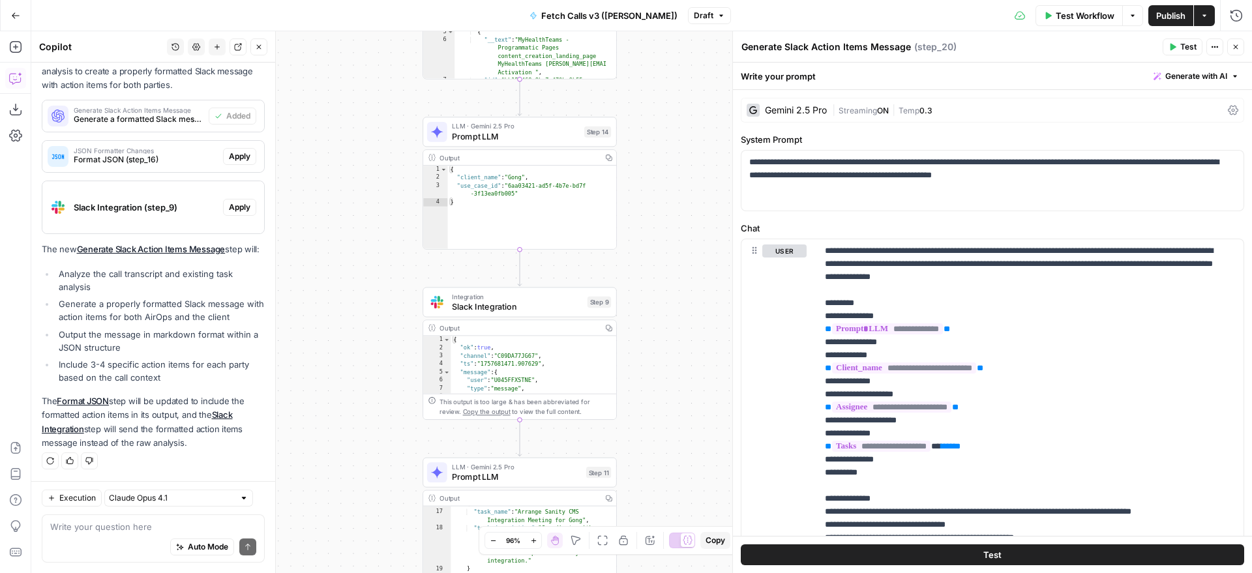
scroll to position [1754, 0]
